Goal: Task Accomplishment & Management: Use online tool/utility

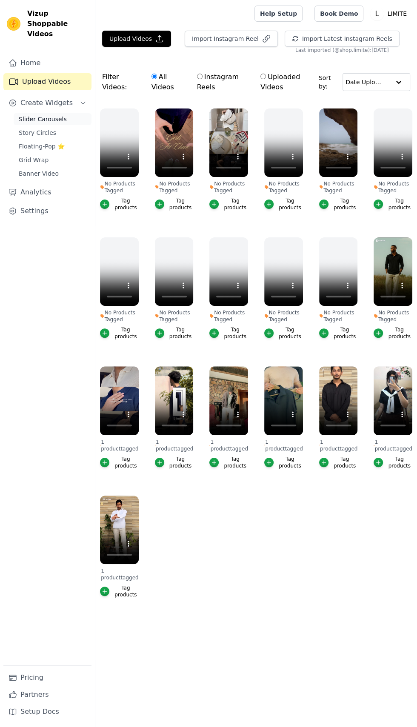
click at [39, 115] on span "Slider Carousels" at bounding box center [43, 119] width 48 height 9
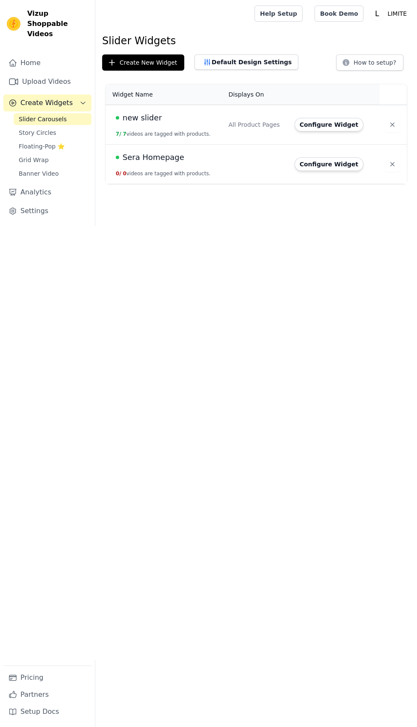
click at [139, 160] on span "Sera Homepage" at bounding box center [153, 157] width 62 height 12
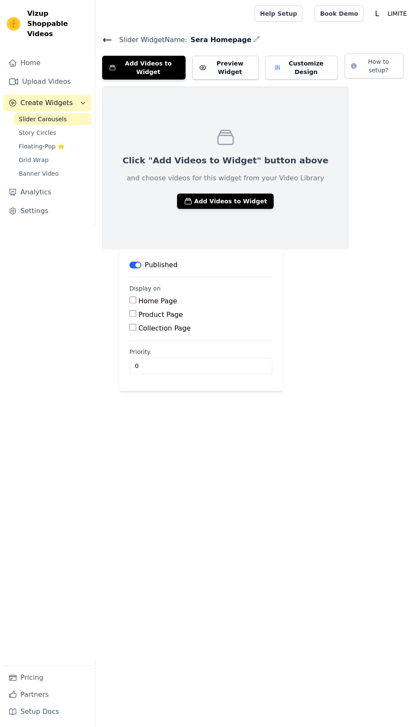
click at [132, 316] on input "Product Page" at bounding box center [132, 313] width 7 height 7
checkbox input "true"
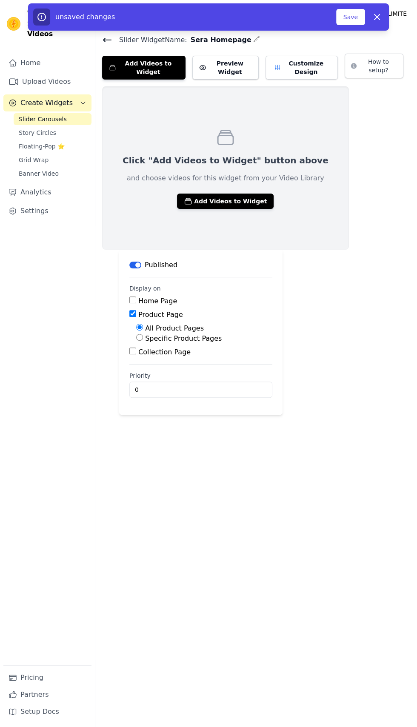
click at [139, 337] on input "Specific Product Pages" at bounding box center [139, 337] width 7 height 7
radio input "true"
click at [164, 356] on button "Select Products" at bounding box center [164, 357] width 57 height 14
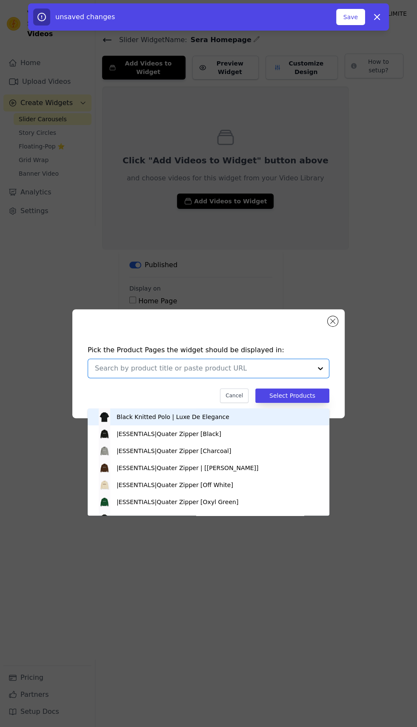
click at [114, 373] on input "text" at bounding box center [203, 368] width 217 height 10
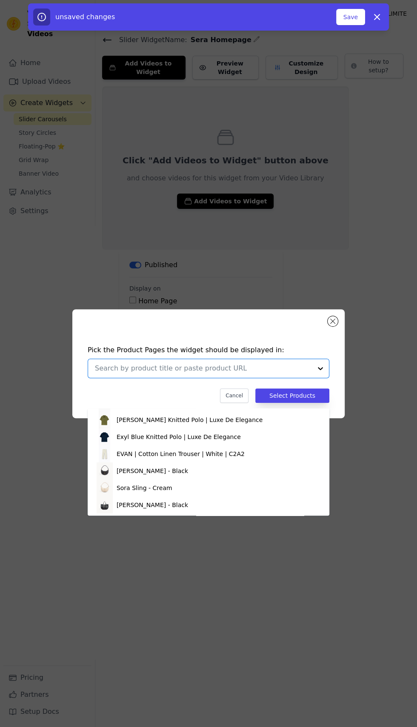
scroll to position [185, 0]
click at [233, 450] on div "[PERSON_NAME] - Black" at bounding box center [208, 453] width 225 height 17
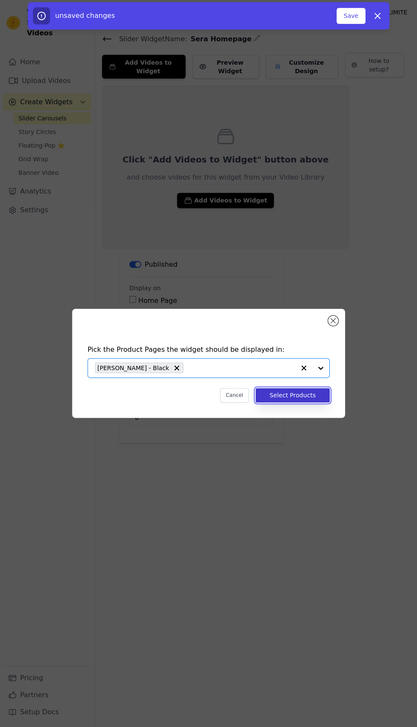
click at [299, 403] on button "Select Products" at bounding box center [292, 395] width 74 height 14
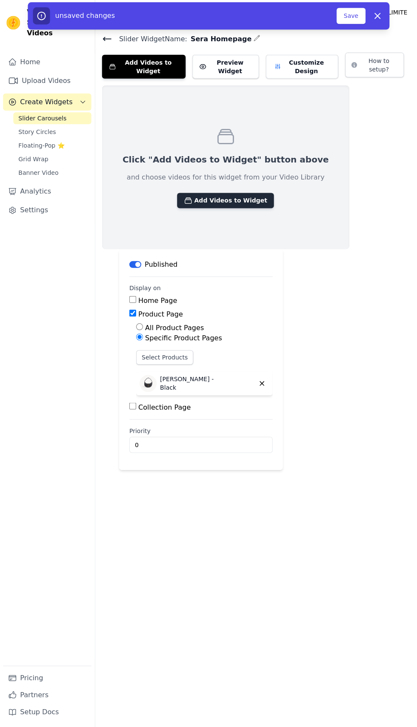
click at [198, 201] on button "Add Videos to Widget" at bounding box center [225, 201] width 97 height 15
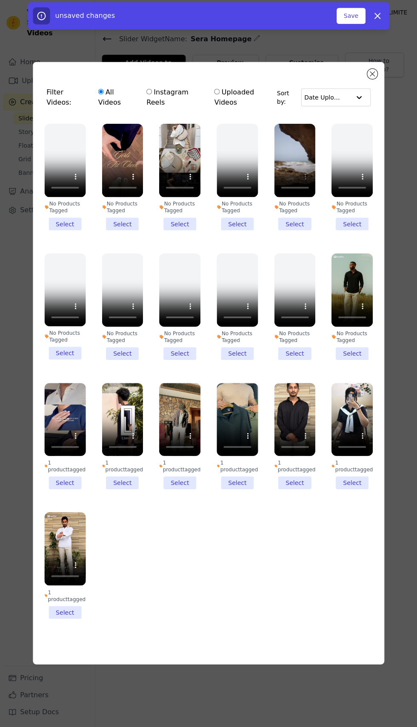
click at [303, 231] on li "No Products Tagged Select" at bounding box center [294, 178] width 41 height 106
click at [0, 0] on input "No Products Tagged Select" at bounding box center [0, 0] width 0 height 0
click at [126, 231] on li "No Products Tagged Select" at bounding box center [122, 178] width 41 height 106
click at [0, 0] on input "No Products Tagged Select" at bounding box center [0, 0] width 0 height 0
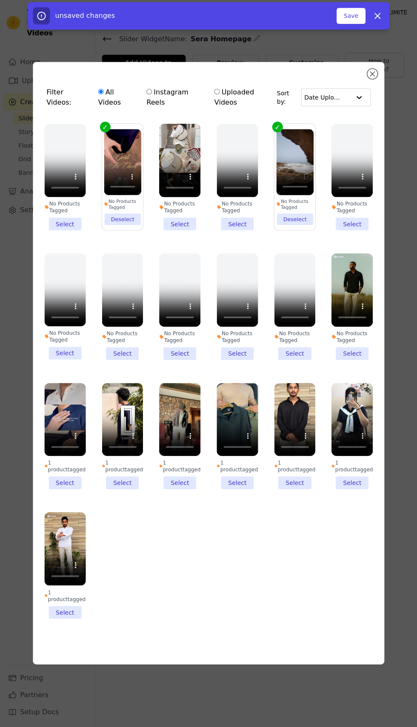
click at [183, 231] on li "No Products Tagged Select" at bounding box center [179, 178] width 41 height 106
click at [0, 0] on input "No Products Tagged Select" at bounding box center [0, 0] width 0 height 0
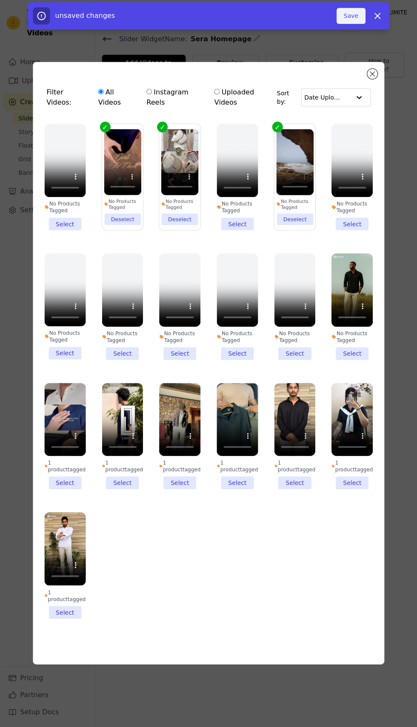
click at [350, 17] on button "Save" at bounding box center [350, 17] width 29 height 16
click at [347, 18] on button "Save" at bounding box center [350, 17] width 29 height 16
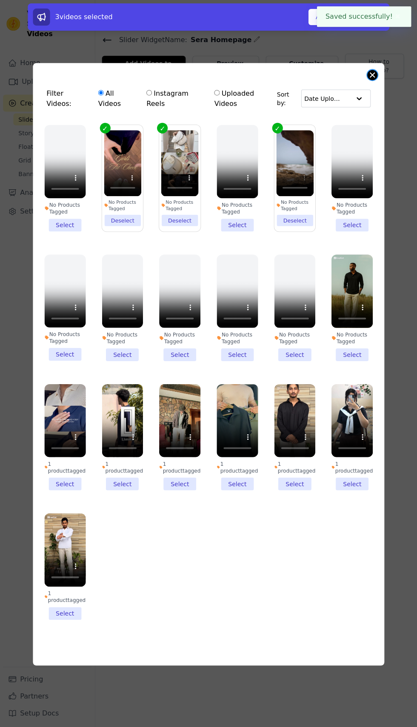
click at [371, 80] on button "Close modal" at bounding box center [372, 75] width 10 height 10
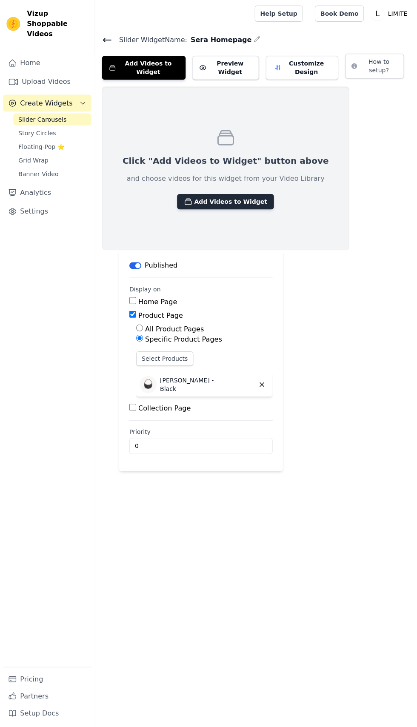
click at [233, 201] on button "Add Videos to Widget" at bounding box center [225, 201] width 97 height 15
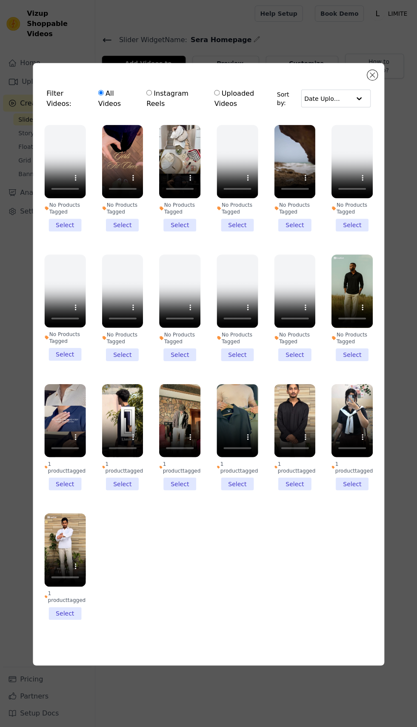
click at [301, 231] on li "No Products Tagged Select" at bounding box center [294, 178] width 41 height 106
click at [0, 0] on input "No Products Tagged Select" at bounding box center [0, 0] width 0 height 0
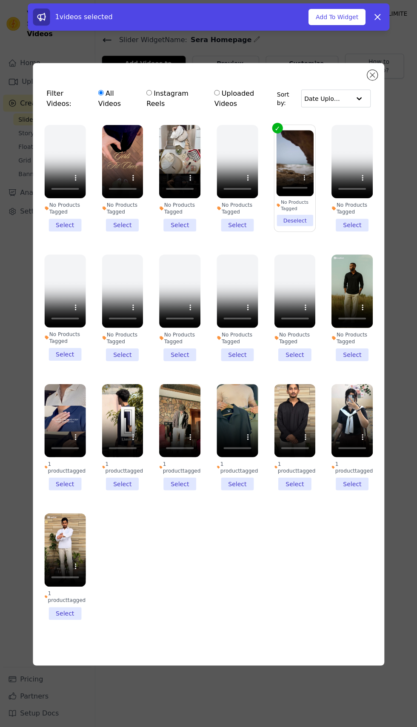
click at [192, 231] on li "No Products Tagged Select" at bounding box center [179, 178] width 41 height 106
click at [0, 0] on input "No Products Tagged Select" at bounding box center [0, 0] width 0 height 0
click at [129, 231] on li "No Products Tagged Select" at bounding box center [122, 178] width 41 height 106
click at [0, 0] on input "No Products Tagged Select" at bounding box center [0, 0] width 0 height 0
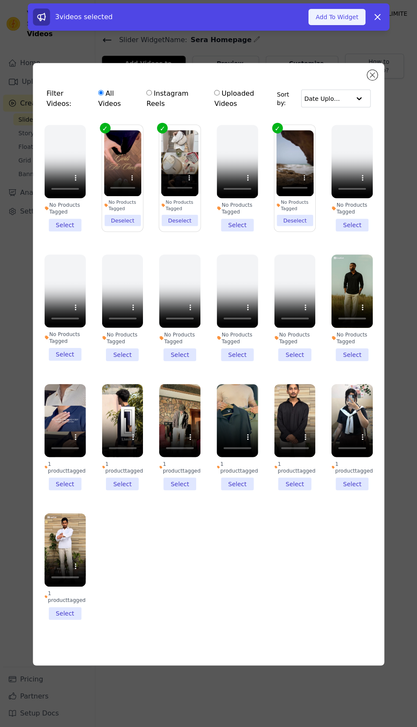
click at [331, 17] on button "Add To Widget" at bounding box center [336, 17] width 57 height 16
